Goal: Information Seeking & Learning: Learn about a topic

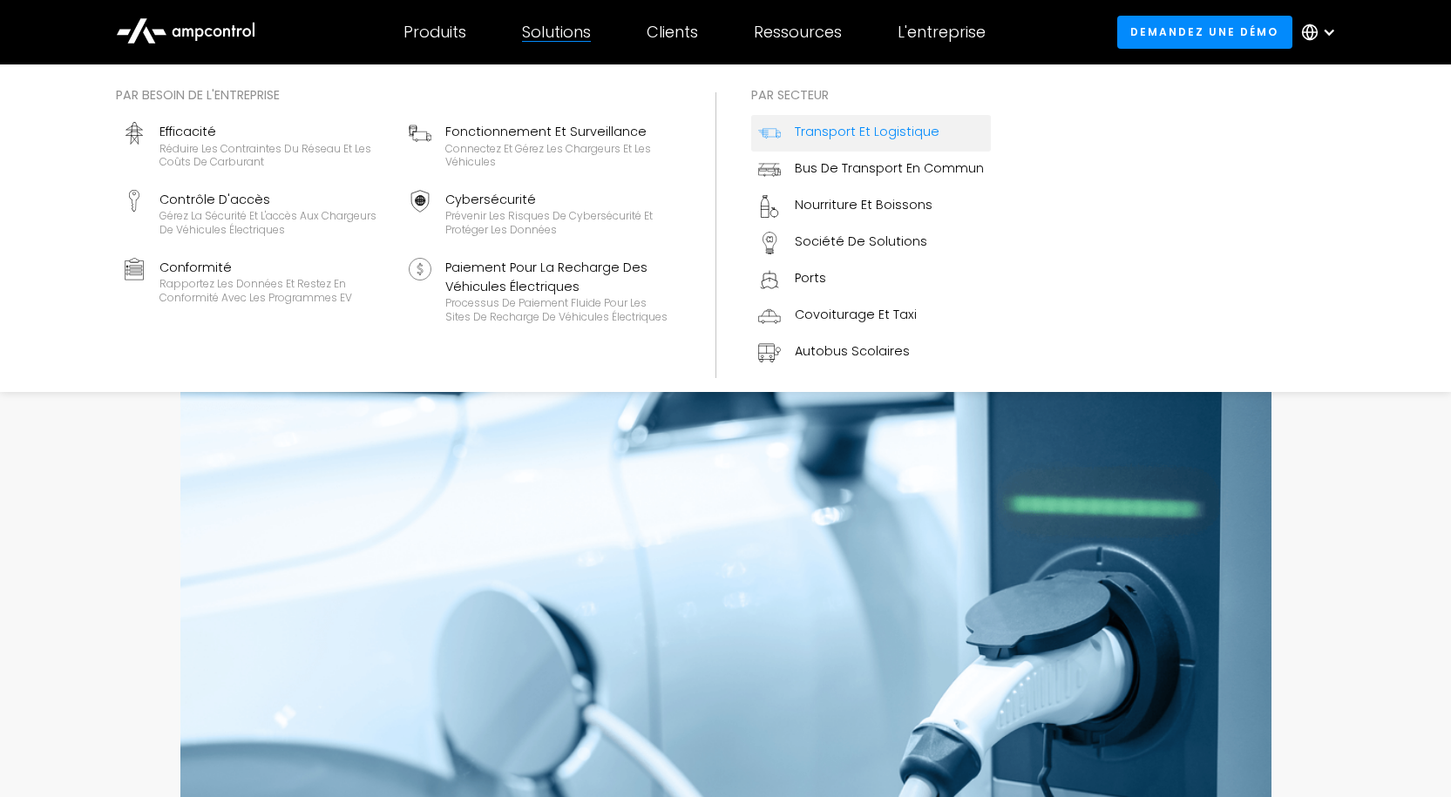
click at [821, 142] on div "Transport et logistique" at bounding box center [867, 133] width 145 height 23
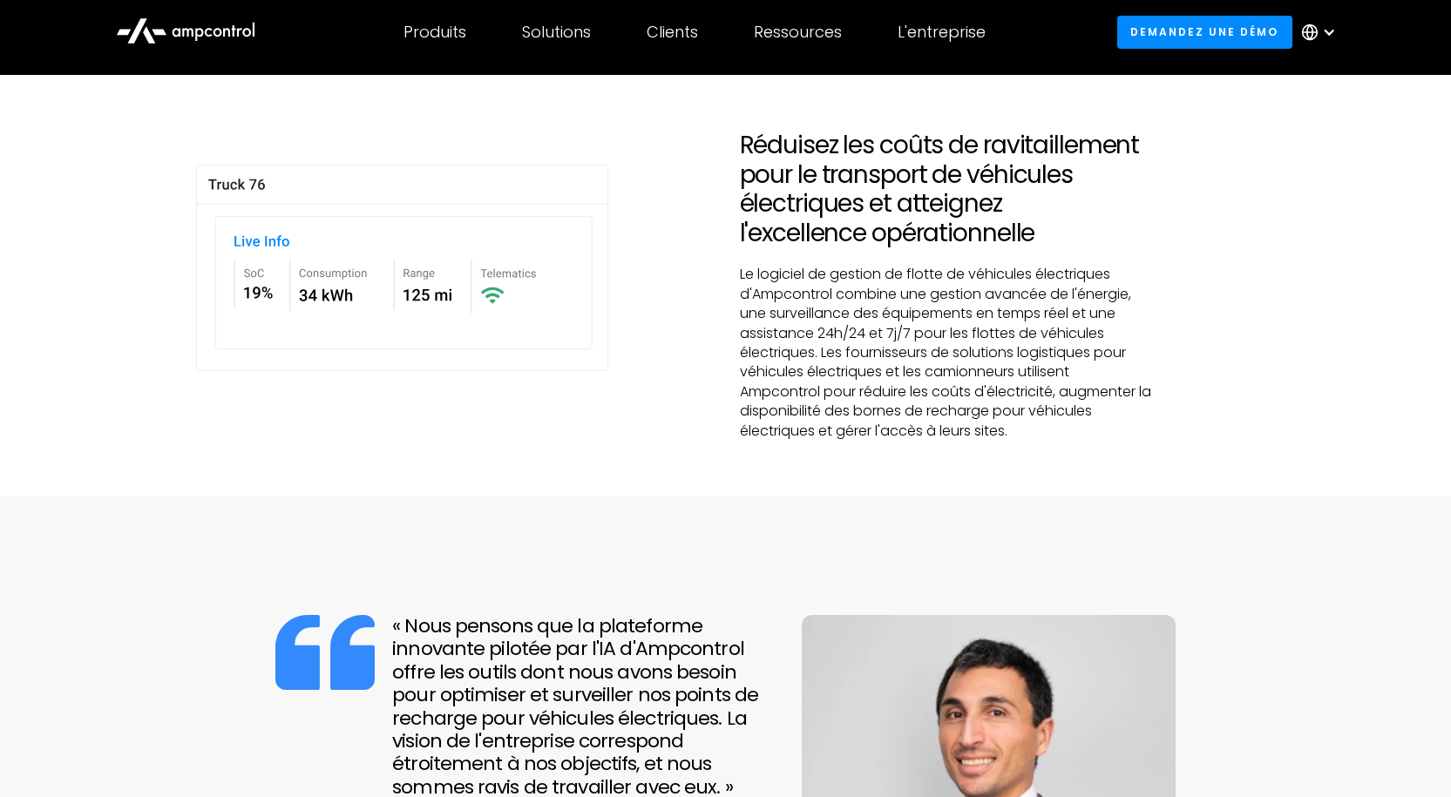
scroll to position [523, 0]
